Goal: Information Seeking & Learning: Learn about a topic

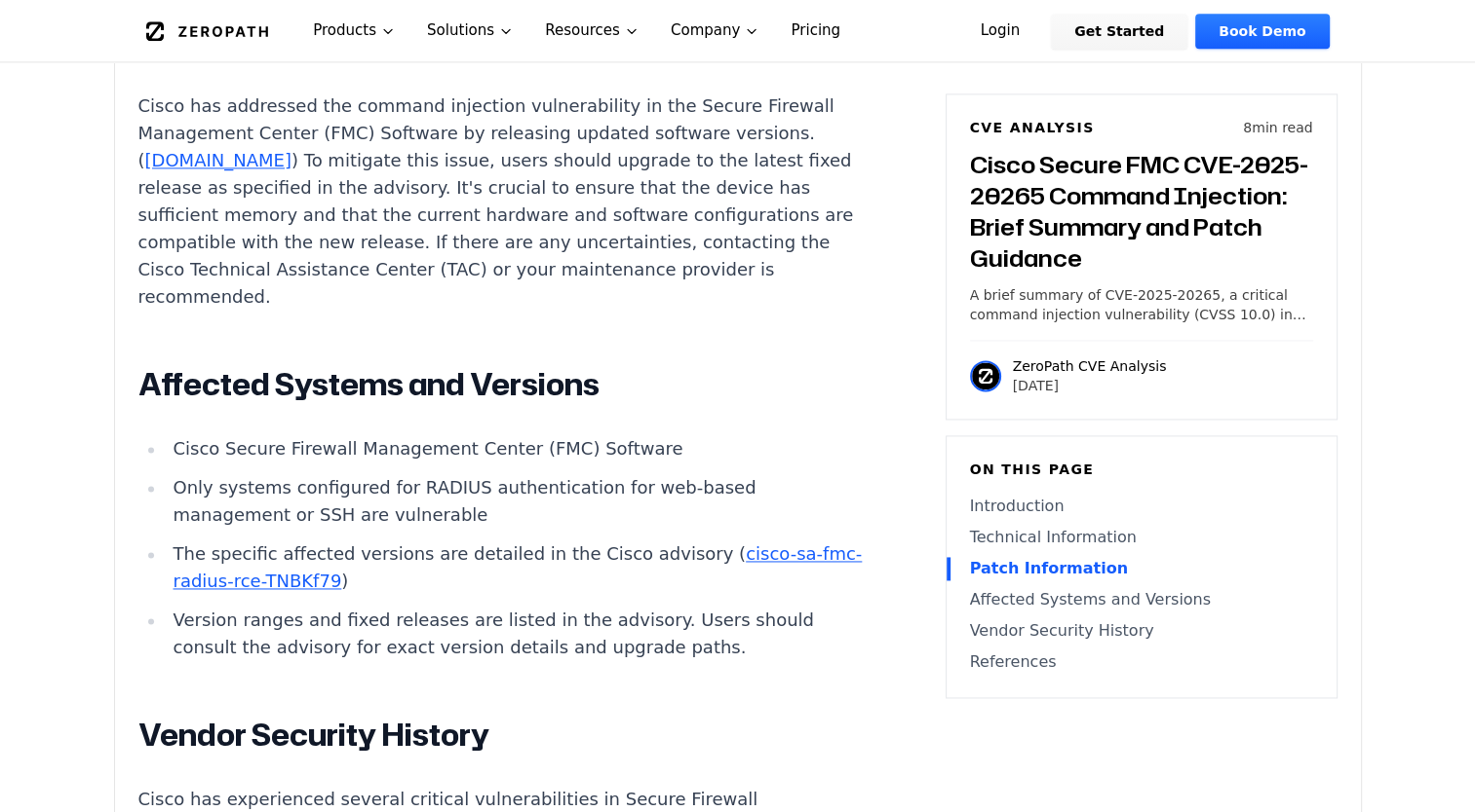
scroll to position [2728, 0]
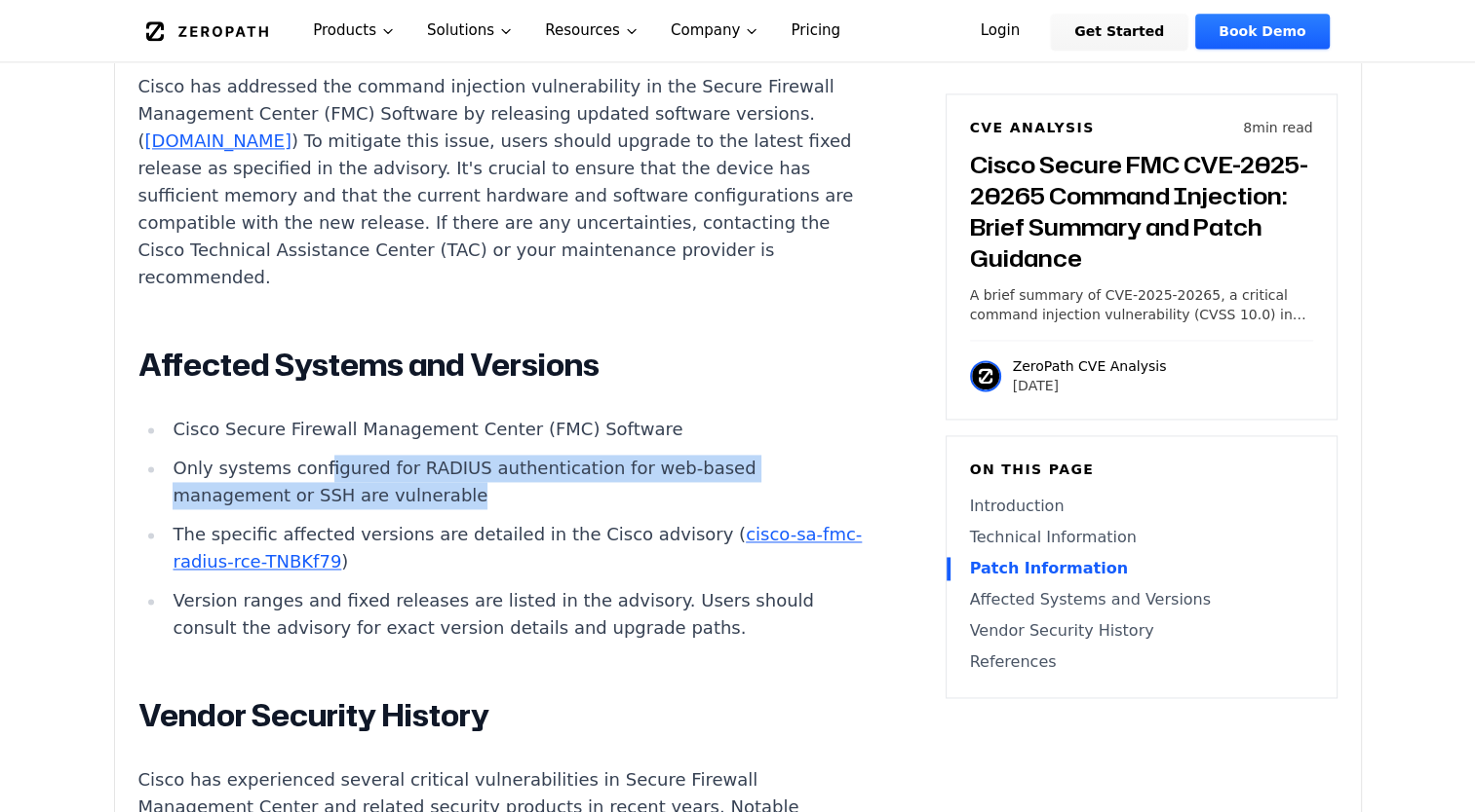
drag, startPoint x: 456, startPoint y: 474, endPoint x: 313, endPoint y: 441, distance: 146.8
click at [313, 455] on li "Only systems configured for RADIUS authentication for web-based management or S…" at bounding box center [514, 482] width 698 height 55
click at [345, 458] on li "Only systems configured for RADIUS authentication for web-based management or S…" at bounding box center [514, 482] width 698 height 55
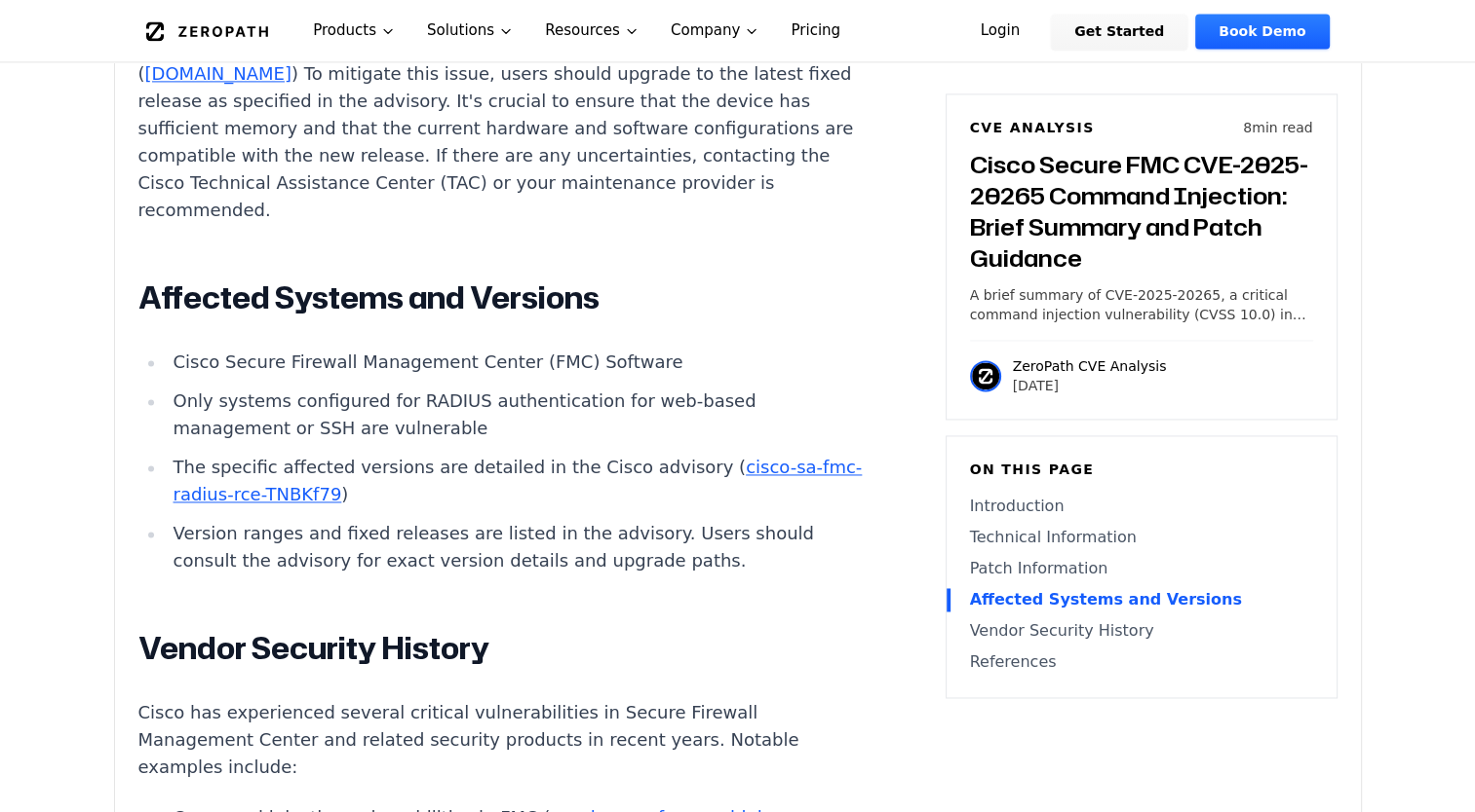
scroll to position [2825, 0]
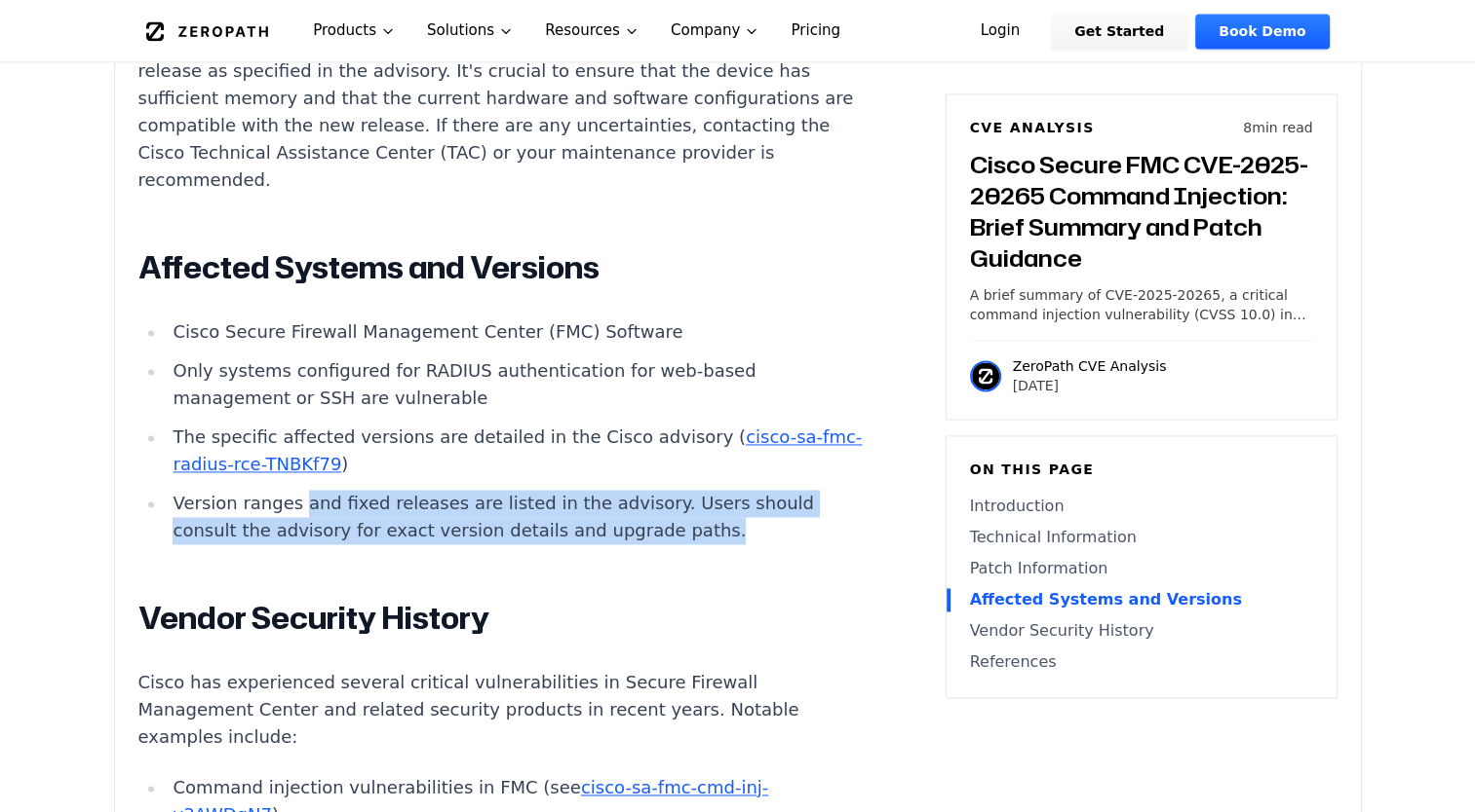
drag, startPoint x: 324, startPoint y: 497, endPoint x: 716, endPoint y: 519, distance: 392.6
click at [716, 519] on li "Version ranges and fixed releases are listed in the advisory. Users should cons…" at bounding box center [514, 518] width 698 height 55
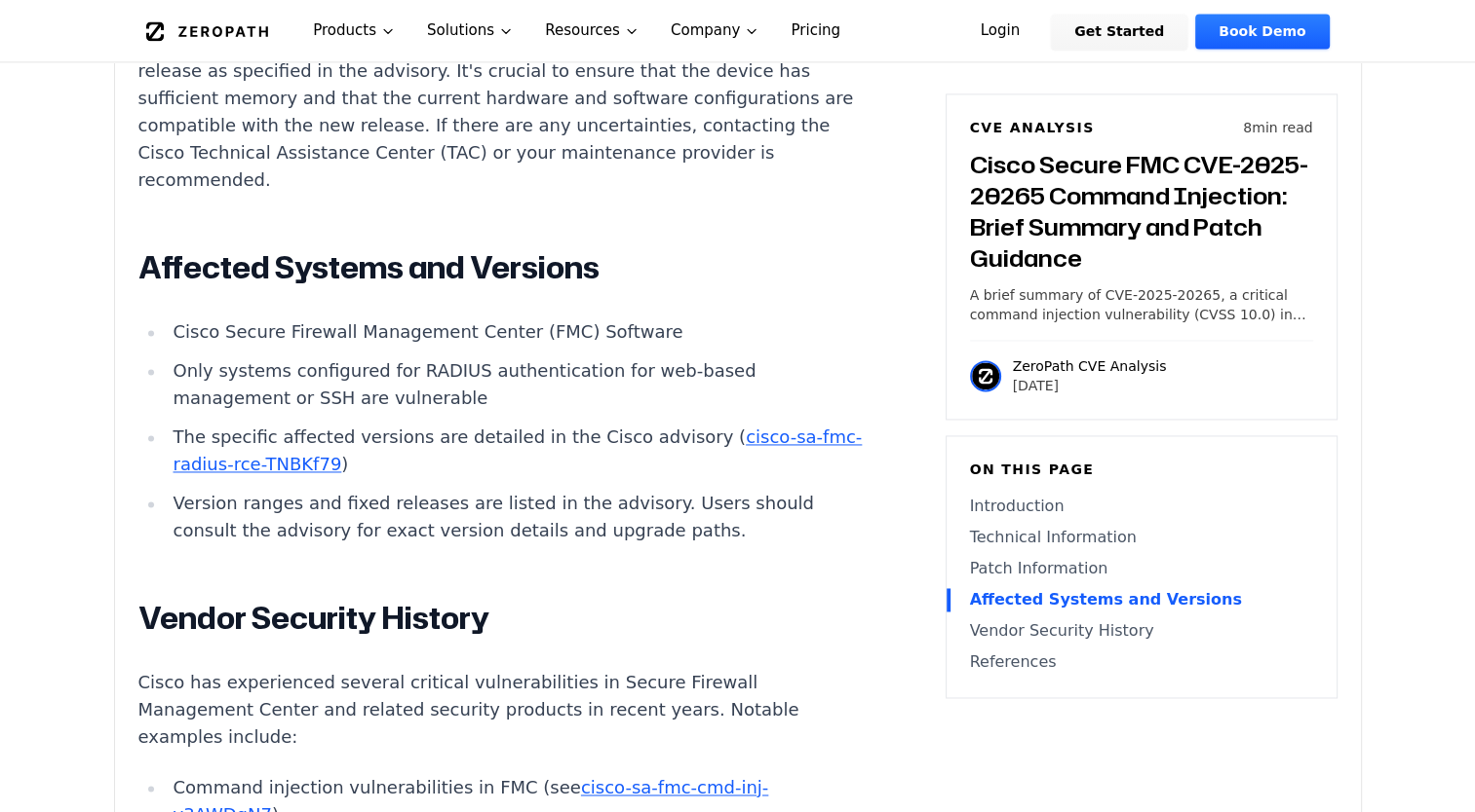
click at [330, 436] on link "cisco-sa-fmc-radius-rce-TNBKf79" at bounding box center [517, 450] width 689 height 48
